Goal: Find specific page/section: Find specific page/section

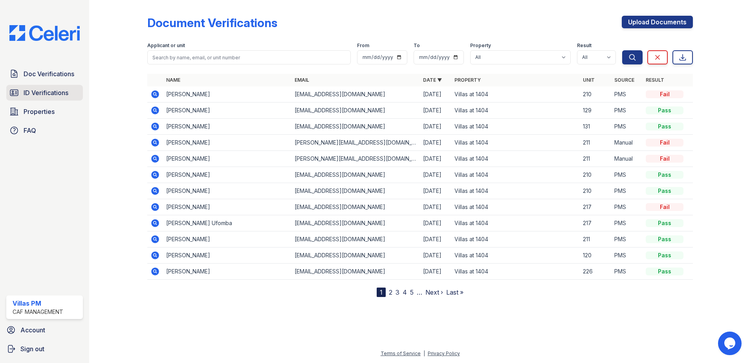
click at [38, 92] on span "ID Verifications" at bounding box center [46, 92] width 45 height 9
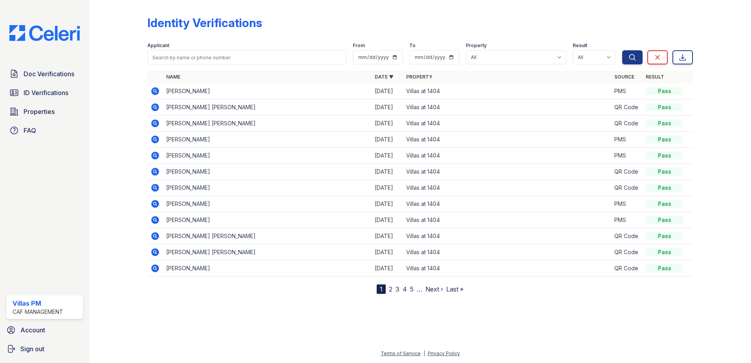
click at [155, 156] on icon at bounding box center [155, 155] width 2 height 2
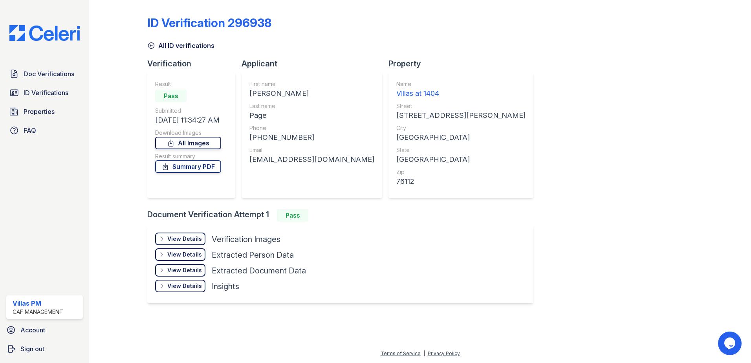
click at [191, 143] on link "All Images" at bounding box center [188, 143] width 66 height 13
